Goal: Task Accomplishment & Management: Manage account settings

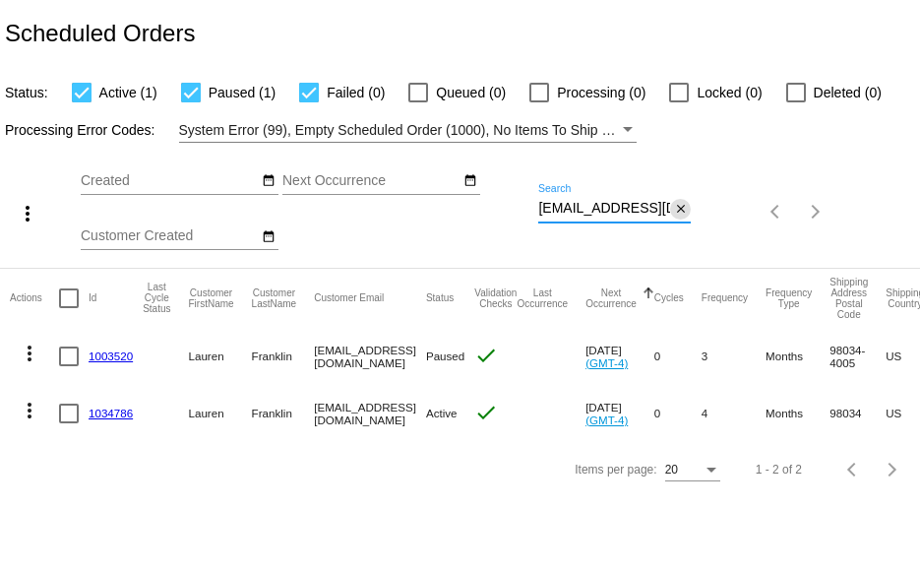
drag, startPoint x: 538, startPoint y: 208, endPoint x: 686, endPoint y: 208, distance: 147.6
click at [686, 208] on div "[EMAIL_ADDRESS][DOMAIN_NAME] Search close" at bounding box center [614, 203] width 153 height 38
paste input "genevabradshaw1"
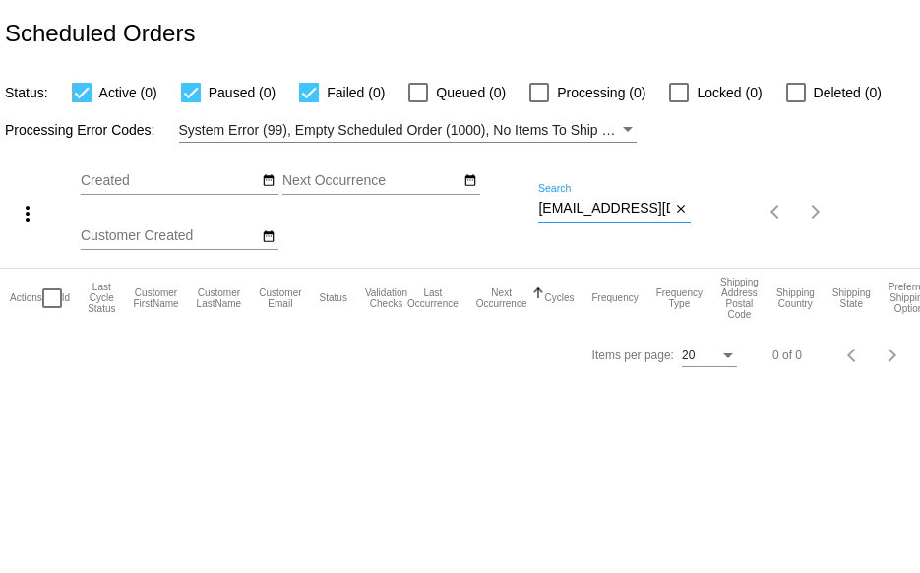
drag, startPoint x: 667, startPoint y: 208, endPoint x: 170, endPoint y: 210, distance: 496.9
click at [170, 210] on div "more_vert Sep Jan Feb Mar [DATE]" at bounding box center [460, 205] width 920 height 125
drag, startPoint x: 668, startPoint y: 207, endPoint x: 246, endPoint y: 207, distance: 422.1
click at [246, 207] on div "more_vert Sep Jan Feb Mar [DATE]" at bounding box center [460, 205] width 920 height 125
paste input "9434640106204000056020"
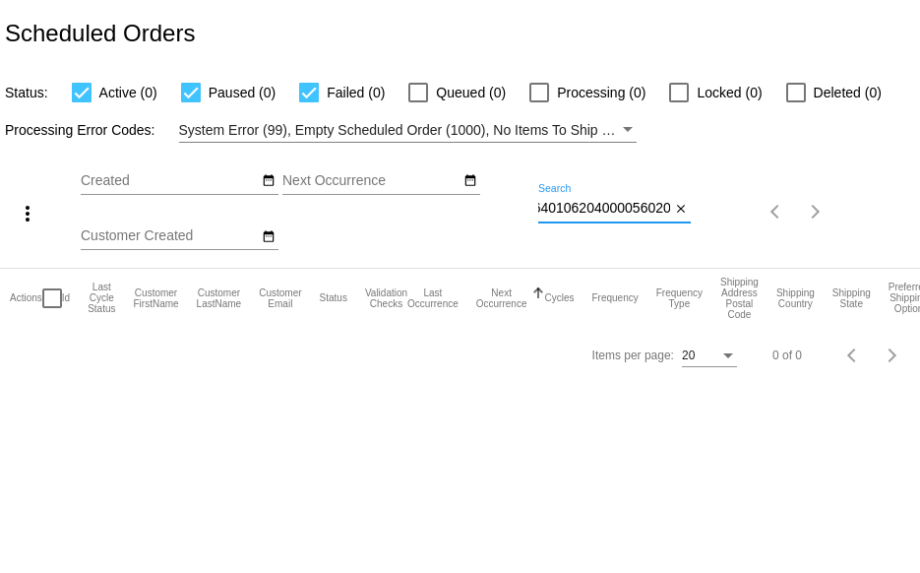
drag, startPoint x: 538, startPoint y: 209, endPoint x: 834, endPoint y: 236, distance: 297.5
click at [834, 236] on div "more_vert Sep Jan Feb Mar [DATE]" at bounding box center [460, 205] width 920 height 125
paste input "[EMAIL_ADDRESS][DOMAIN_NAME]"
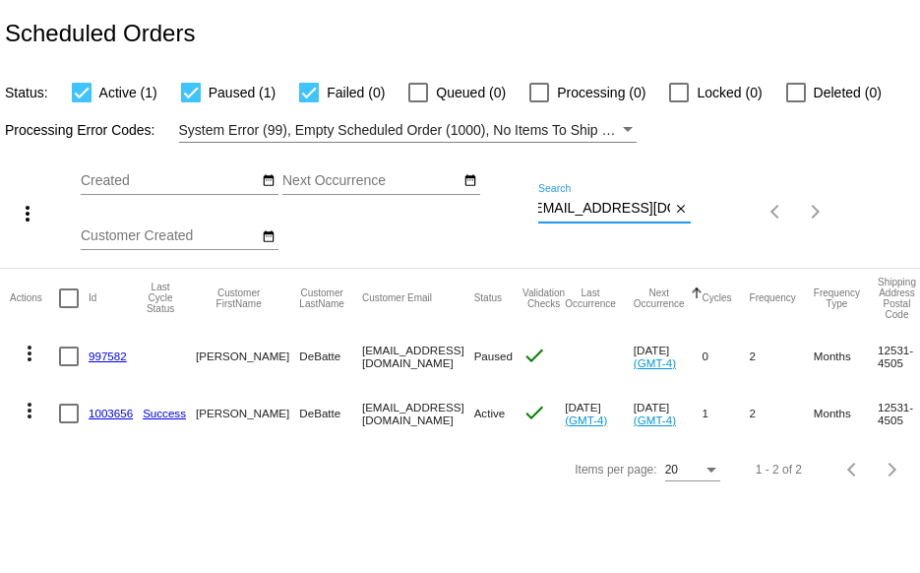
type input "[EMAIL_ADDRESS][DOMAIN_NAME]"
click at [105, 414] on link "1003656" at bounding box center [111, 412] width 44 height 13
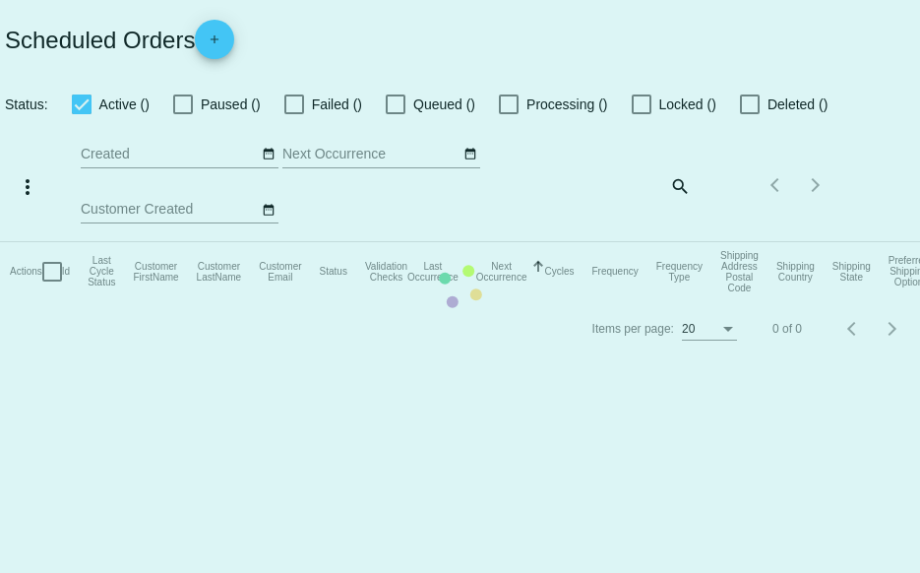
checkbox input "true"
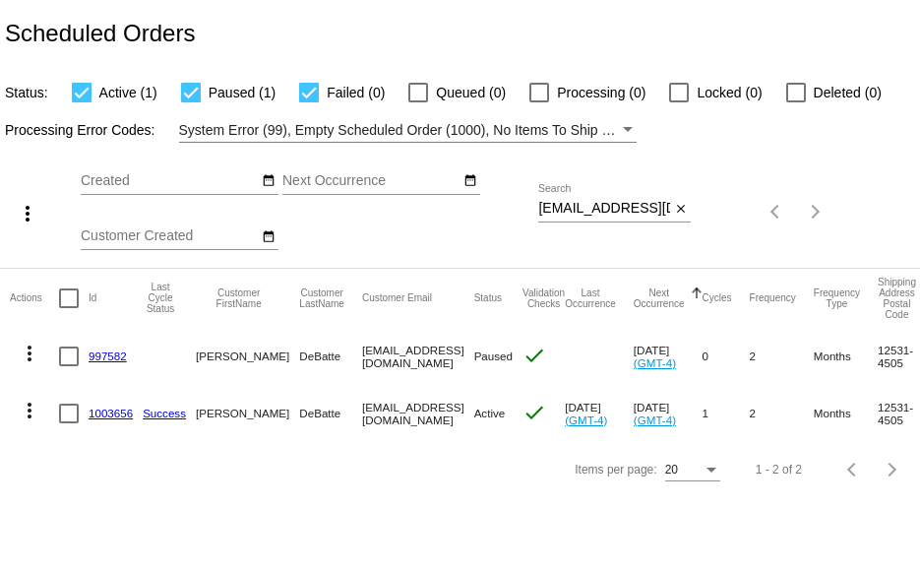
click at [109, 353] on link "997582" at bounding box center [108, 355] width 38 height 13
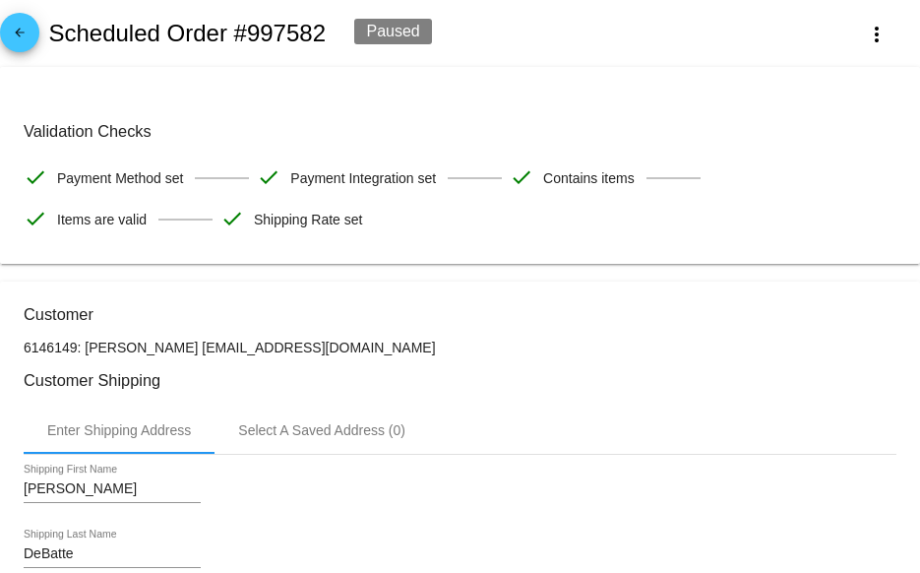
click at [29, 34] on mat-icon "arrow_back" at bounding box center [20, 38] width 24 height 24
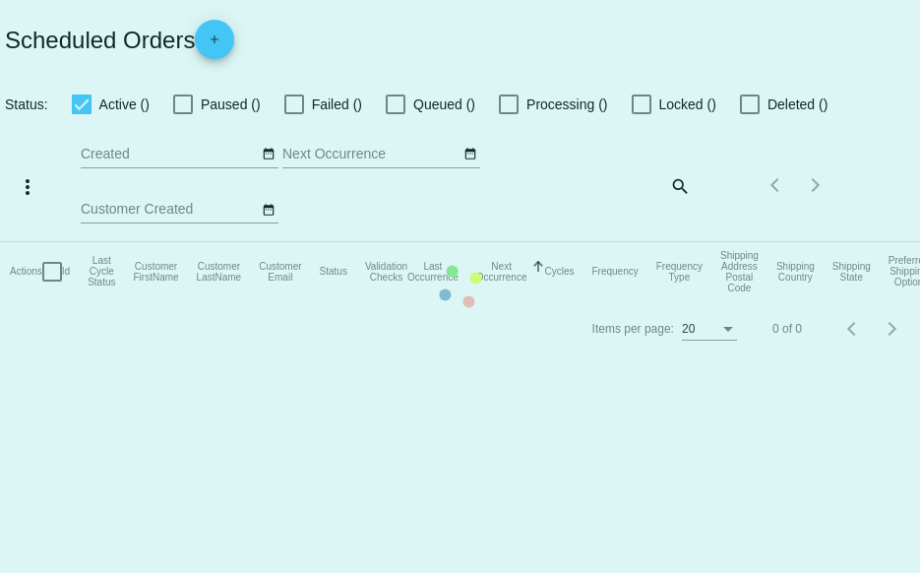
checkbox input "true"
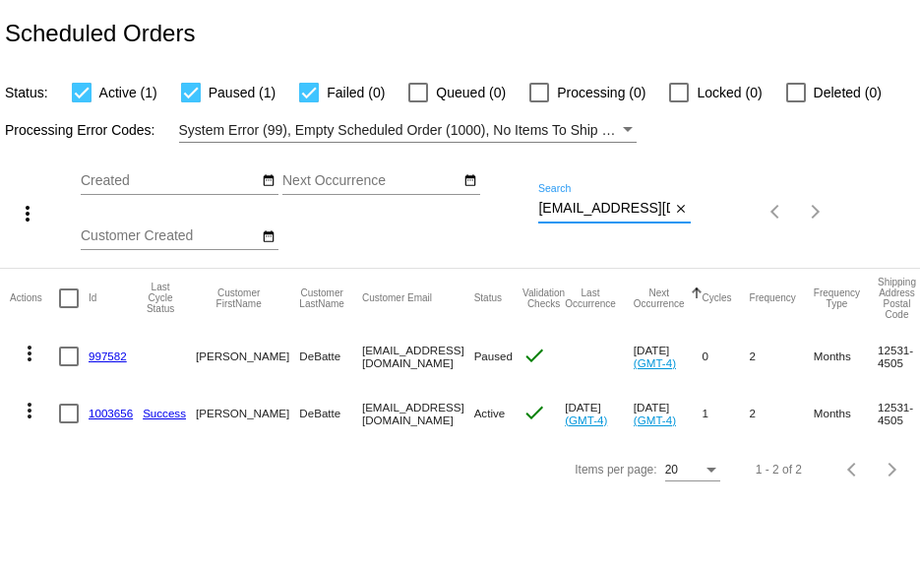
scroll to position [0, 9]
click at [782, 217] on div "more_vert Sep Jan Feb Mar [DATE]" at bounding box center [460, 205] width 920 height 125
paste input "[DOMAIN_NAME][EMAIL_ADDRESS]"
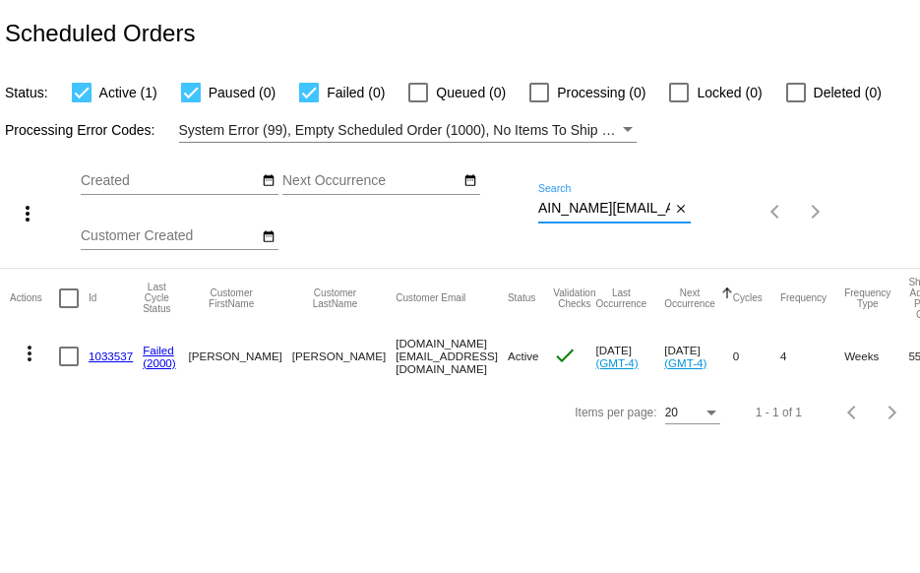
type input "[DOMAIN_NAME][EMAIL_ADDRESS][DOMAIN_NAME]"
